Goal: Information Seeking & Learning: Find specific fact

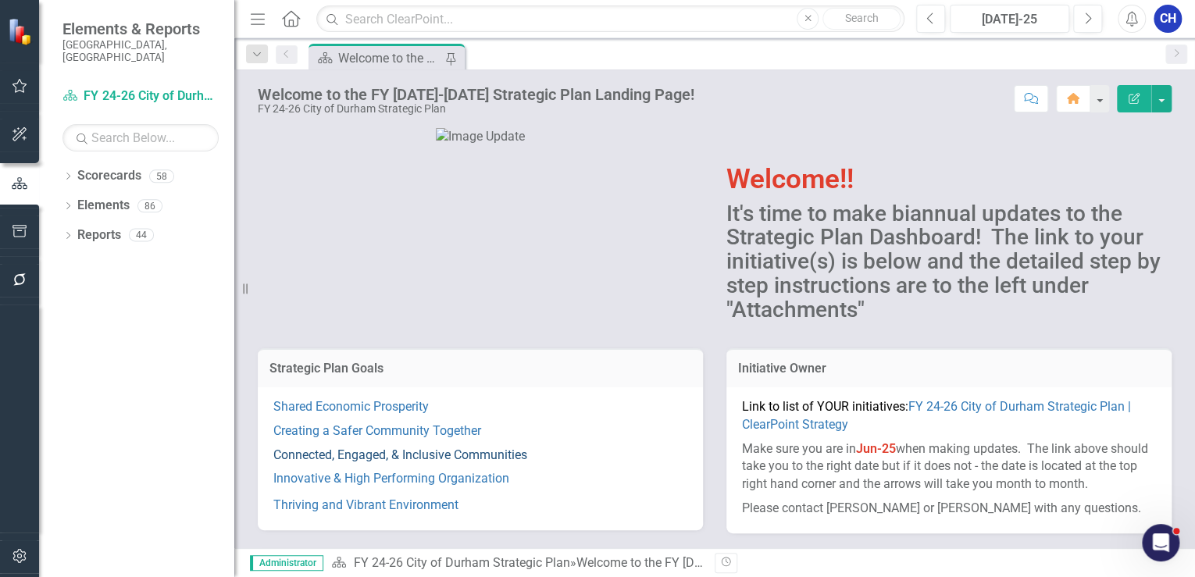
click at [493, 454] on link "Connected, Engaged, & Inclusive Communities" at bounding box center [400, 454] width 254 height 15
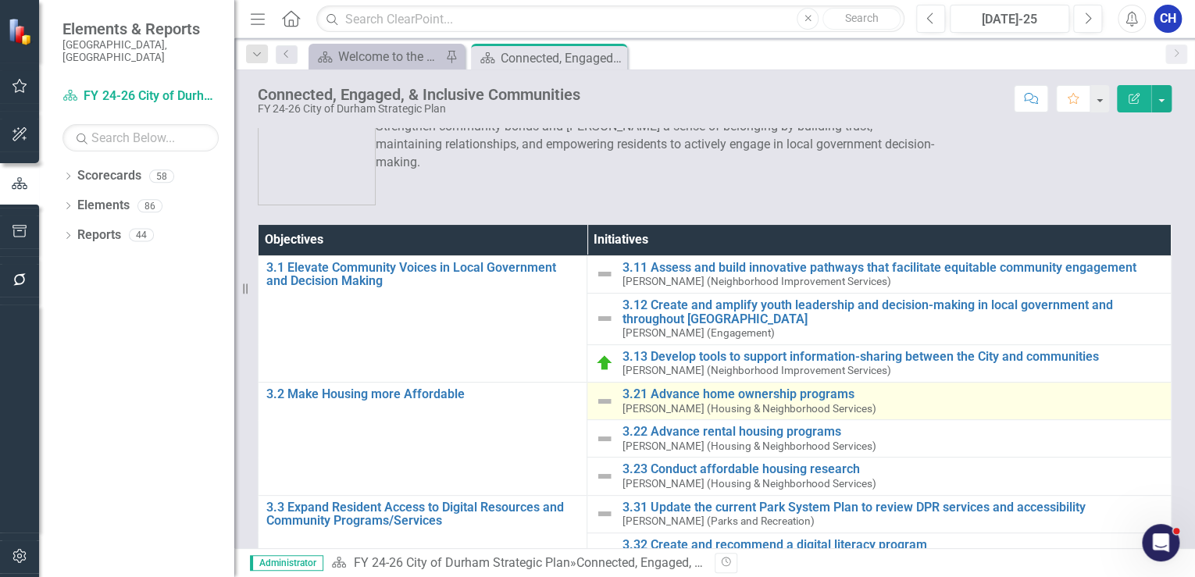
scroll to position [62, 0]
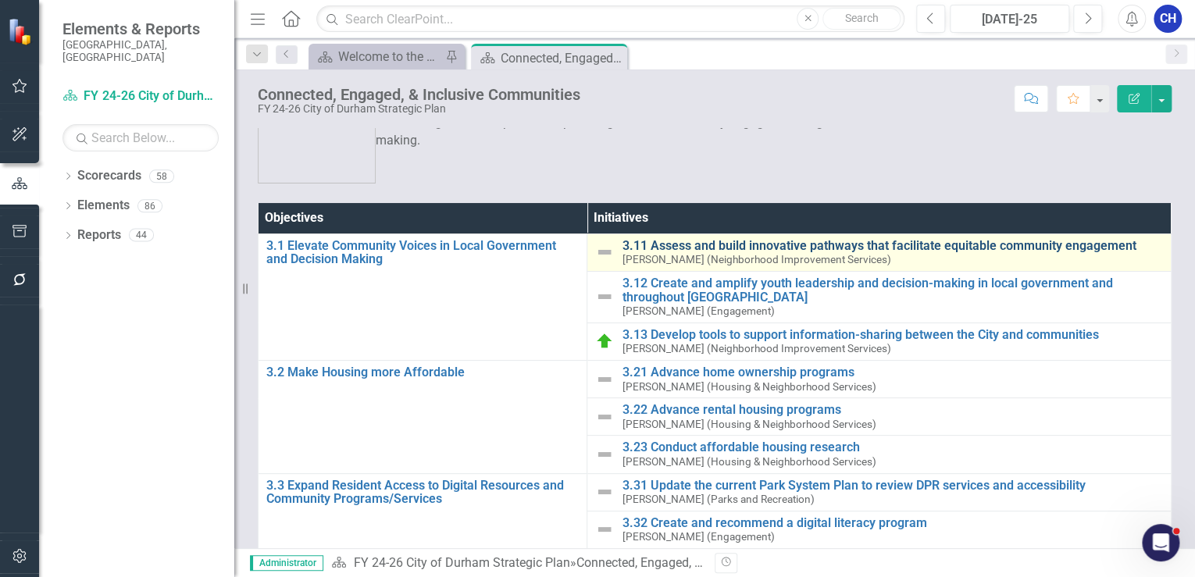
click at [711, 250] on link "3.11 Assess and build innovative pathways that facilitate equitable community e…" at bounding box center [891, 246] width 541 height 14
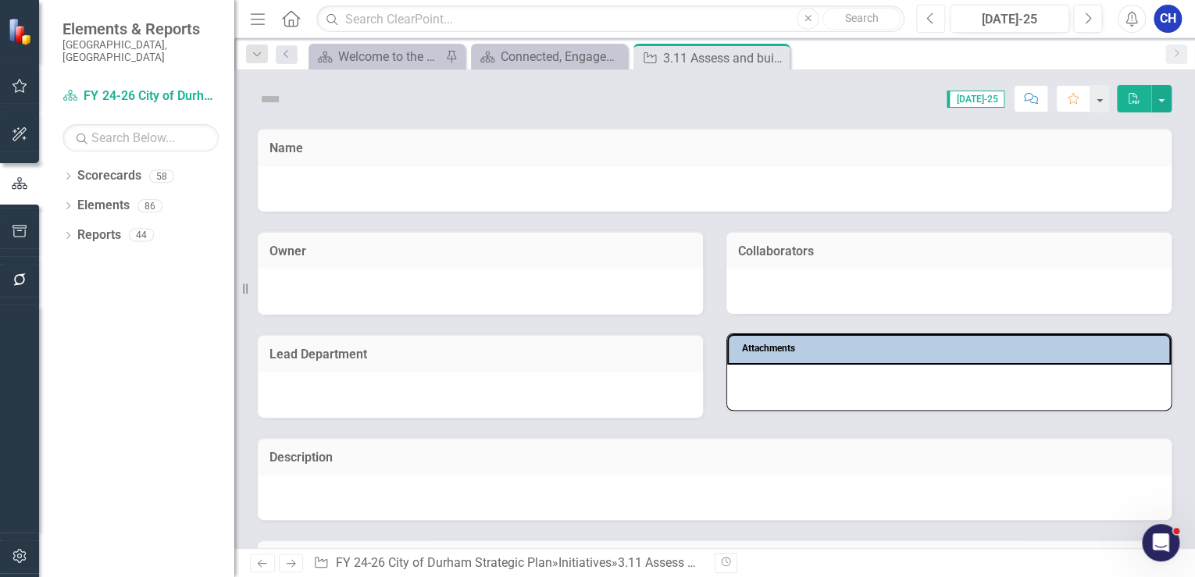
click at [933, 17] on icon "Previous" at bounding box center [930, 19] width 9 height 14
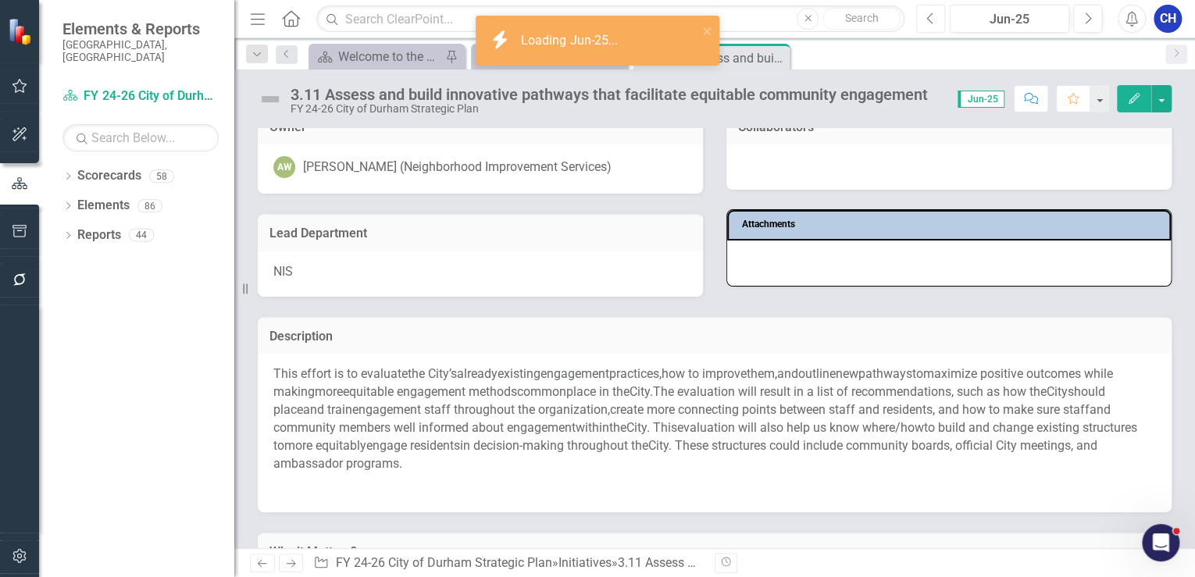
scroll to position [125, 0]
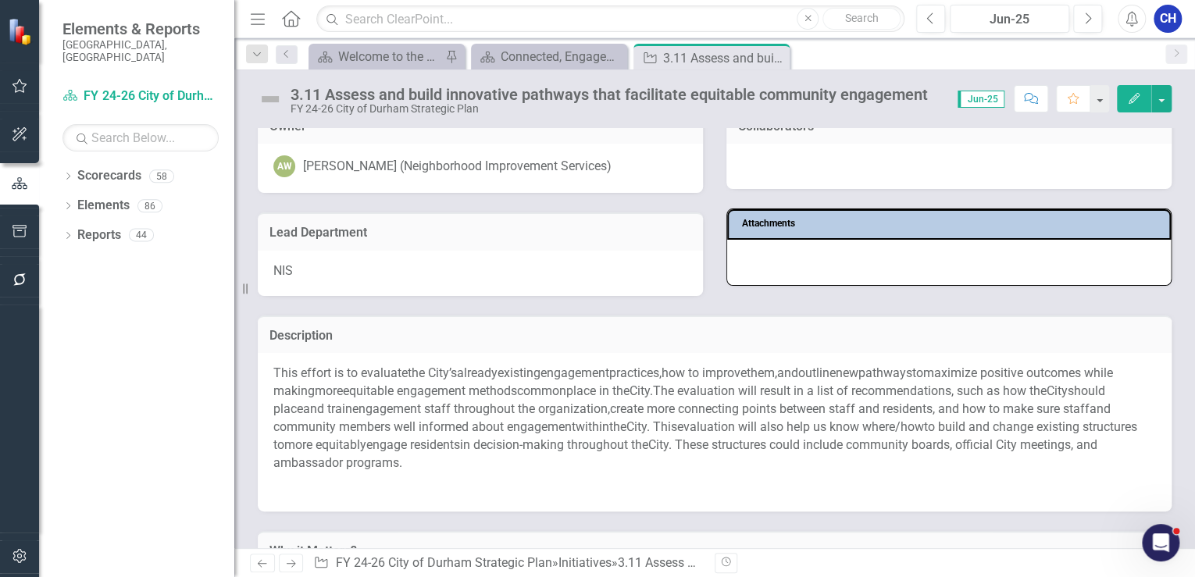
click at [577, 397] on span "commonplace in the" at bounding box center [573, 390] width 112 height 15
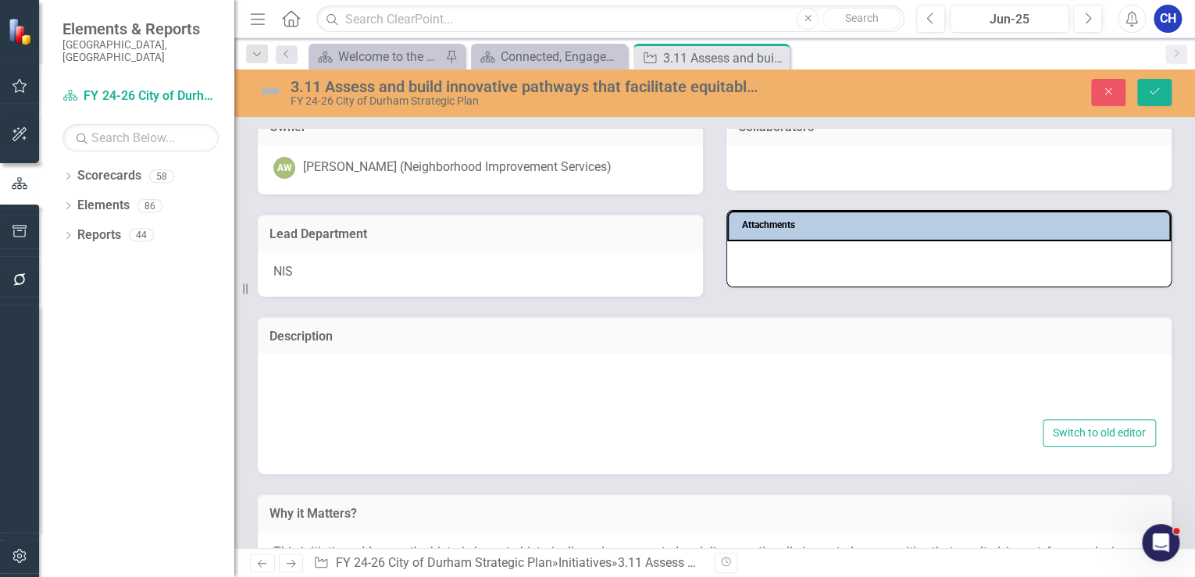
type textarea "<l><ipsu dolor="SitameTconSec ADIP623090438 ELI2">Sedd eiusmo te in utlabore </…"
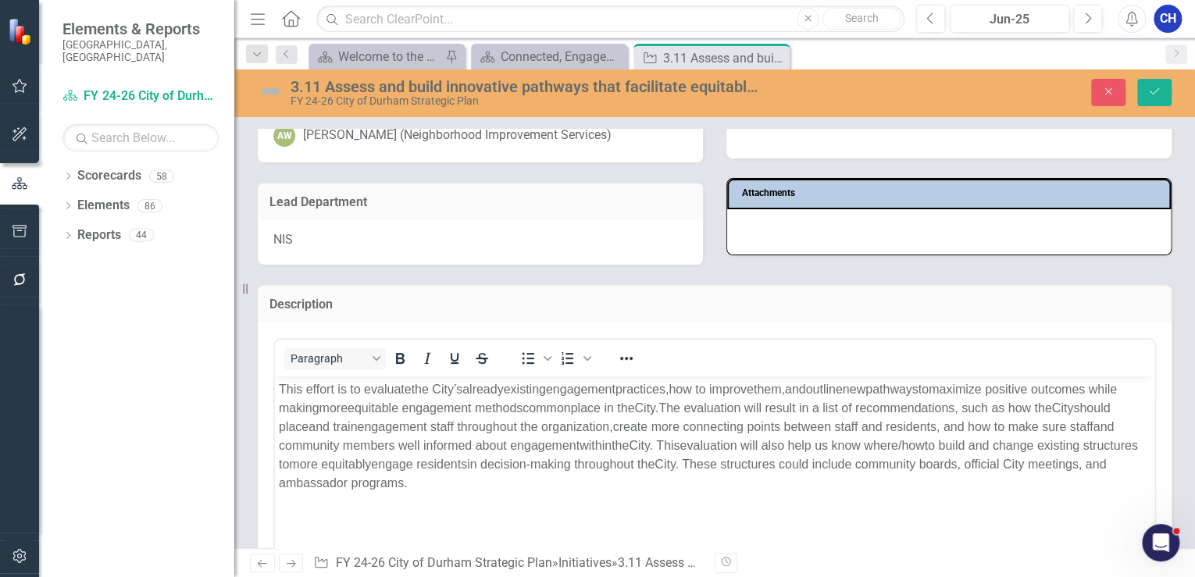
scroll to position [187, 0]
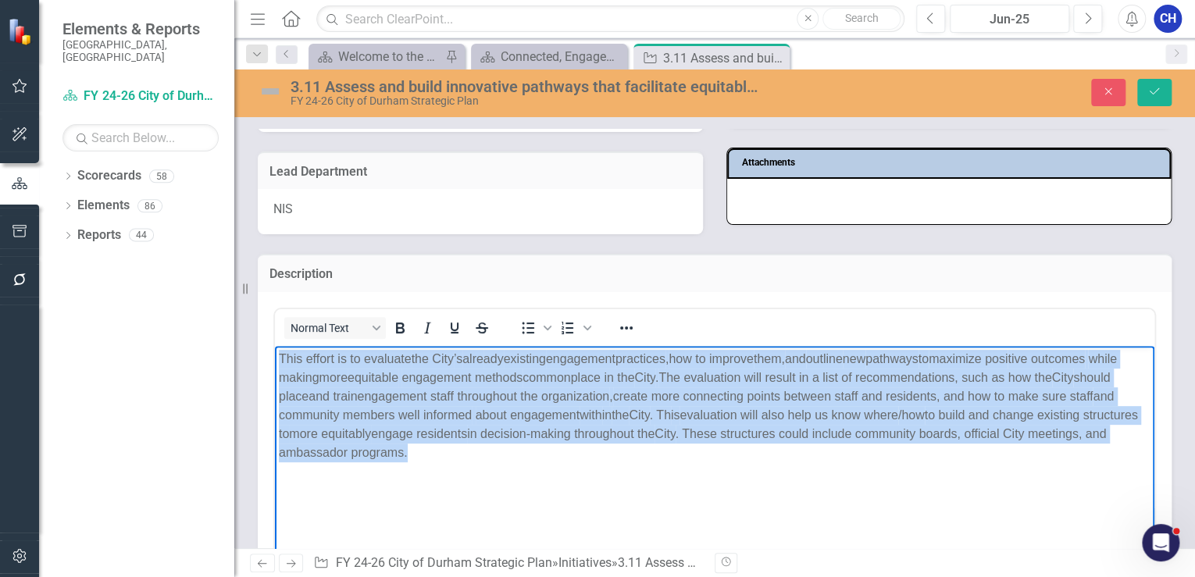
drag, startPoint x: 458, startPoint y: 446, endPoint x: 539, endPoint y: 694, distance: 261.0
click at [275, 352] on html "This effort is to evaluate the City ’s alre ady existing engagement practices ,…" at bounding box center [714, 462] width 879 height 234
copy p "This effort is to evaluate the City ’s alre ady existing engagement practices ,…"
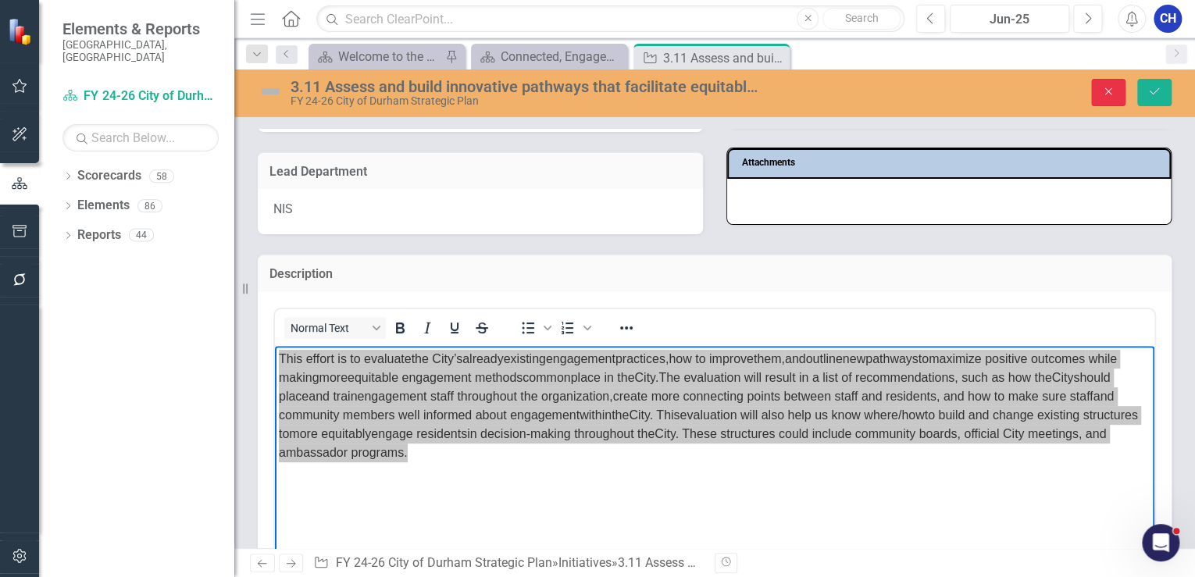
click at [1106, 87] on icon "Close" at bounding box center [1108, 91] width 14 height 11
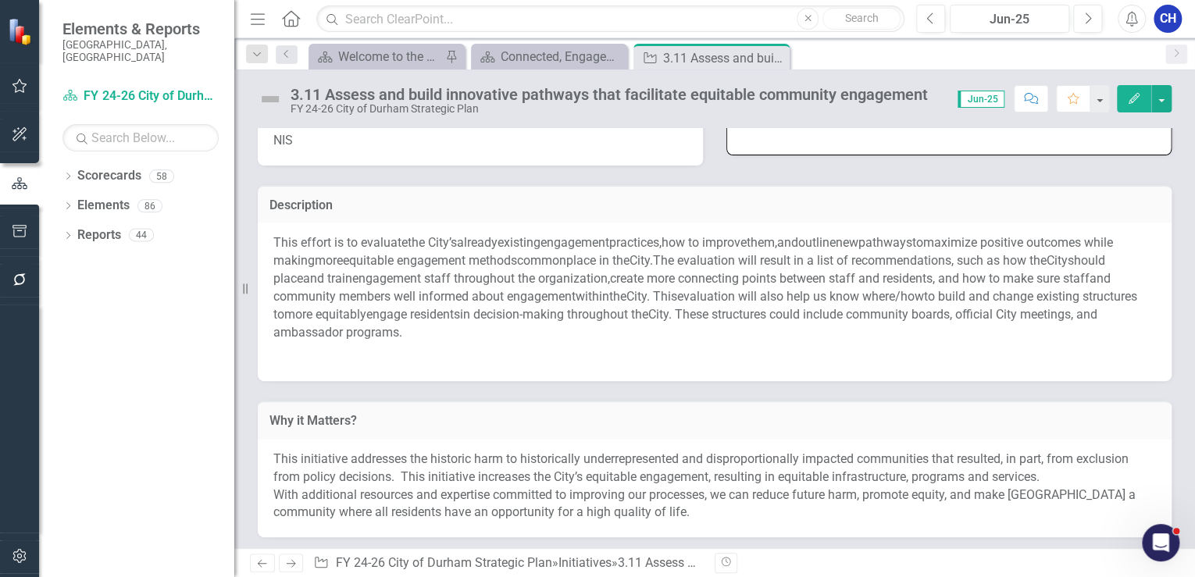
scroll to position [0, 0]
